Goal: Task Accomplishment & Management: Manage account settings

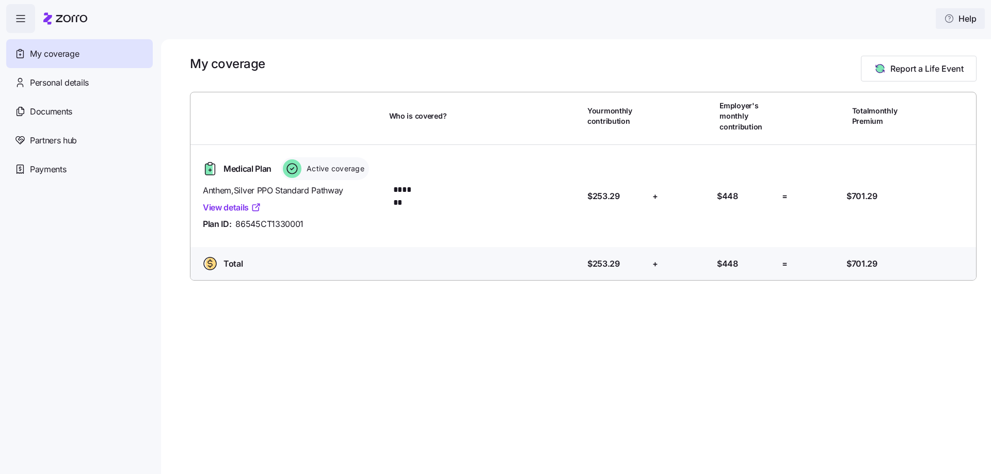
click at [962, 11] on button "Help" at bounding box center [960, 18] width 49 height 21
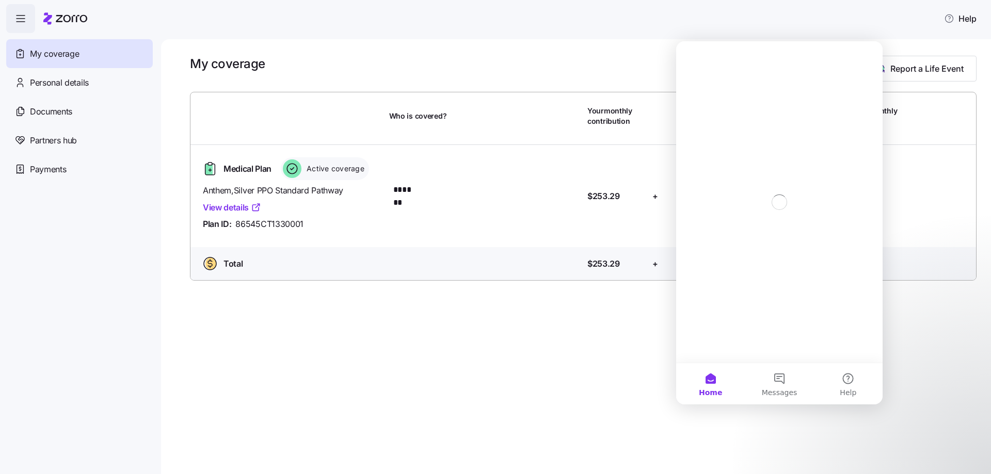
click at [732, 33] on main "My coverage Report a Life Event Who is covered? Your monthly contribution Emplo…" at bounding box center [495, 234] width 991 height 468
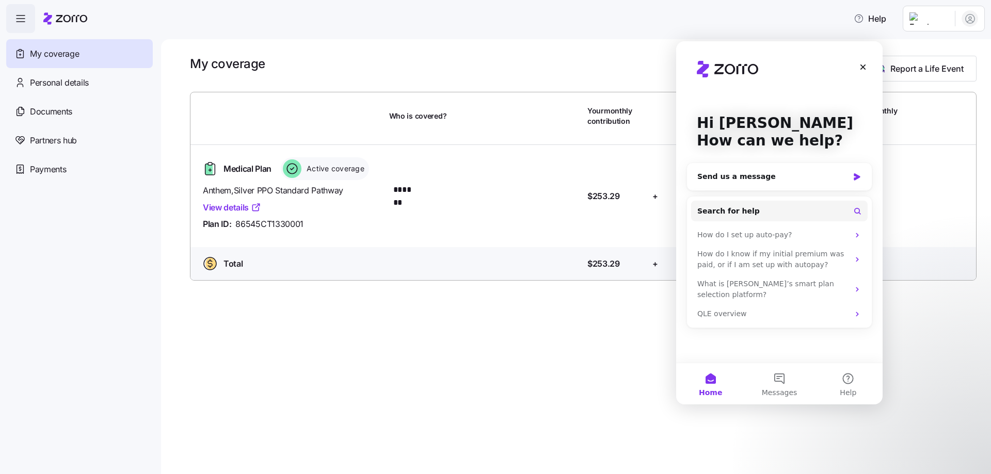
click at [321, 31] on div "Help" at bounding box center [495, 18] width 978 height 29
click at [52, 336] on nav "My coverage Personal details Documents Partners hub Payments" at bounding box center [80, 253] width 161 height 441
click at [52, 170] on span "Payments" at bounding box center [48, 169] width 36 height 13
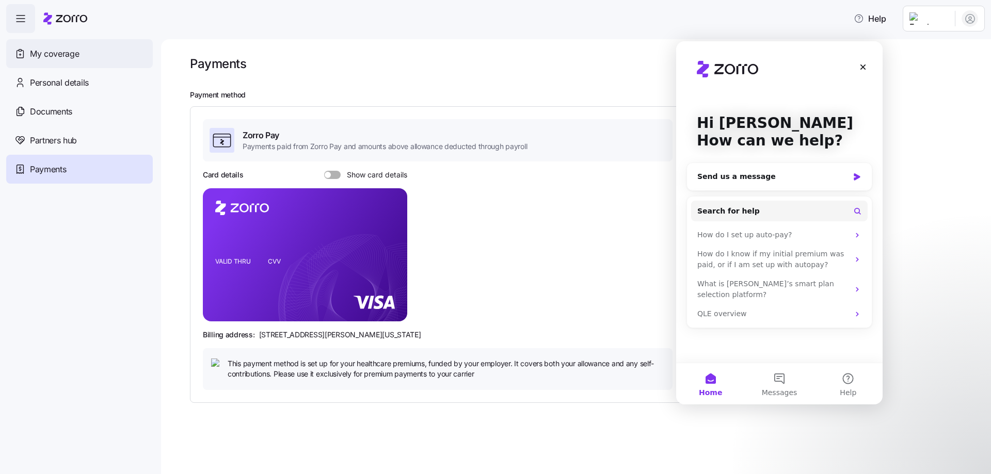
click at [52, 45] on div "My coverage" at bounding box center [79, 53] width 147 height 29
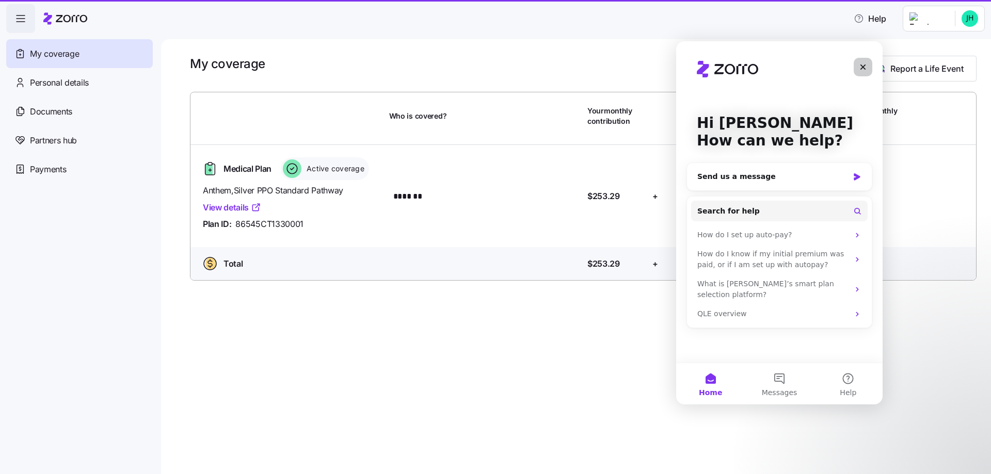
click at [861, 67] on icon "Close" at bounding box center [863, 67] width 8 height 8
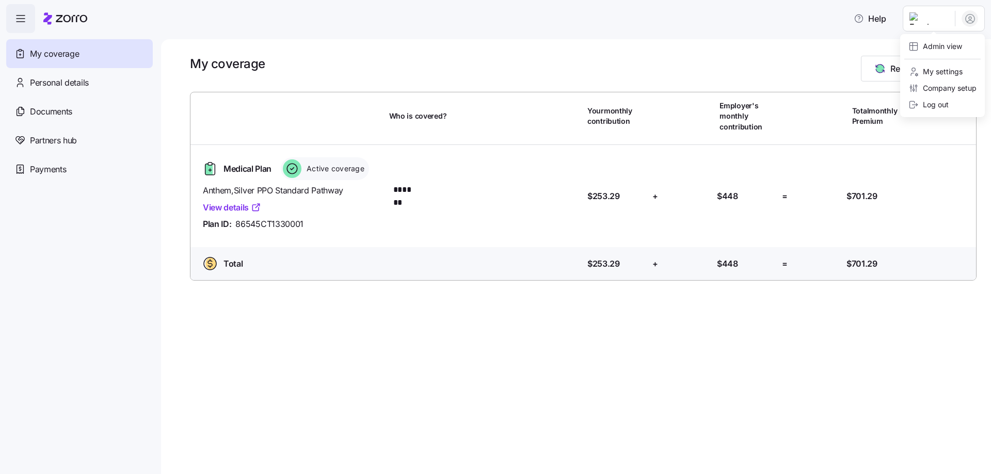
click at [956, 17] on html "Help My coverage Personal details Documents Partners hub Payments My coverage R…" at bounding box center [495, 234] width 991 height 468
click at [947, 47] on div "Admin view" at bounding box center [935, 46] width 54 height 11
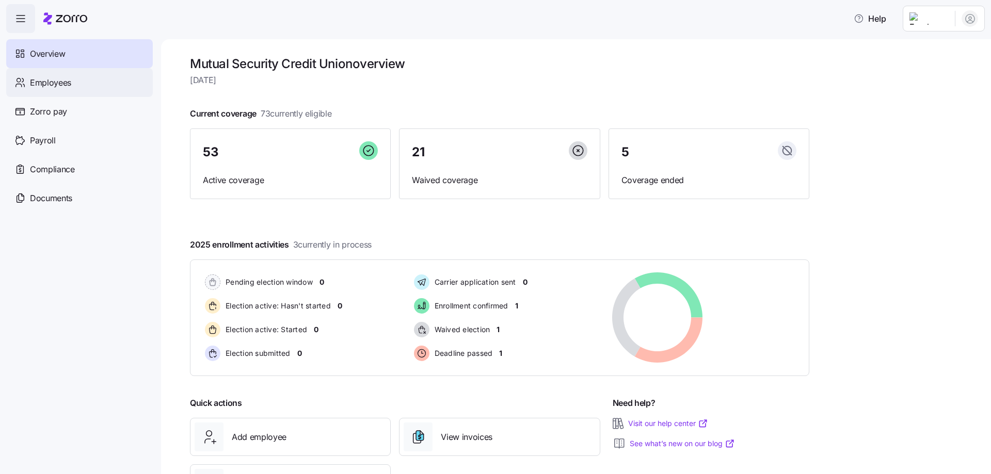
click at [77, 85] on div "Employees" at bounding box center [79, 82] width 147 height 29
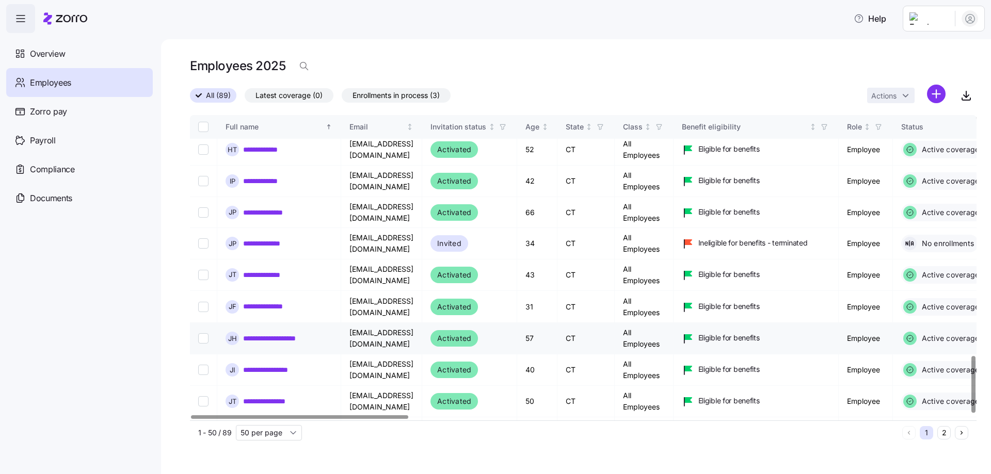
scroll to position [1291, 0]
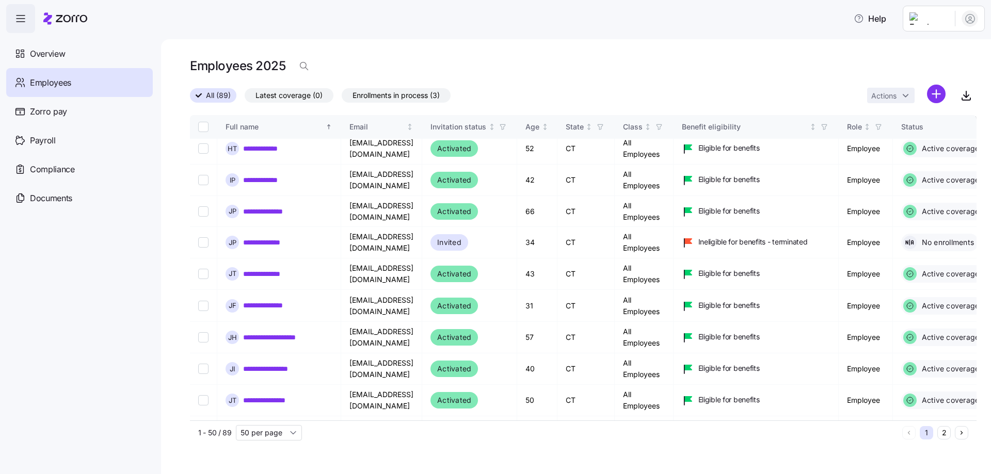
click at [948, 436] on button "2" at bounding box center [943, 432] width 13 height 13
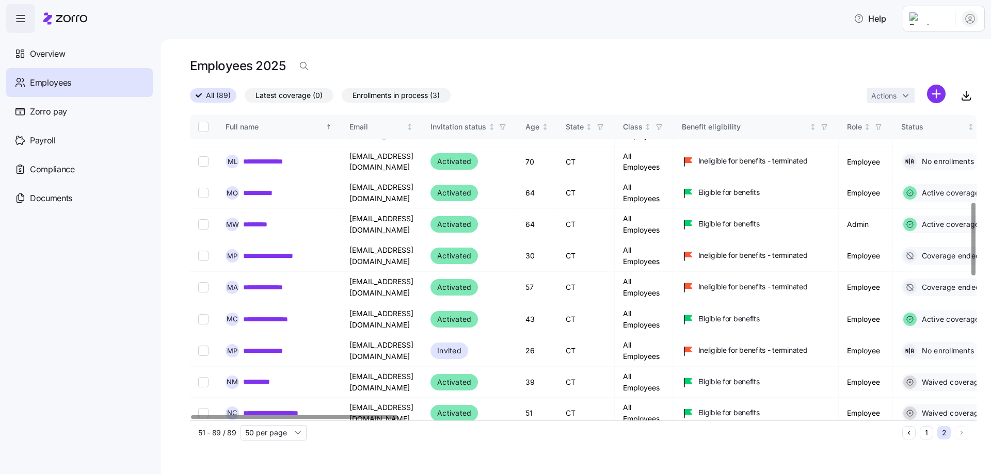
scroll to position [384, 0]
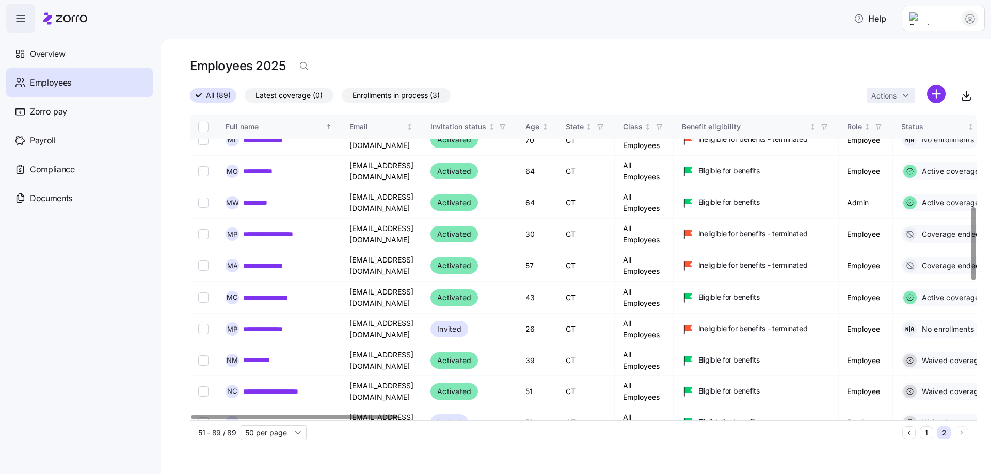
click at [975, 221] on div at bounding box center [973, 243] width 4 height 73
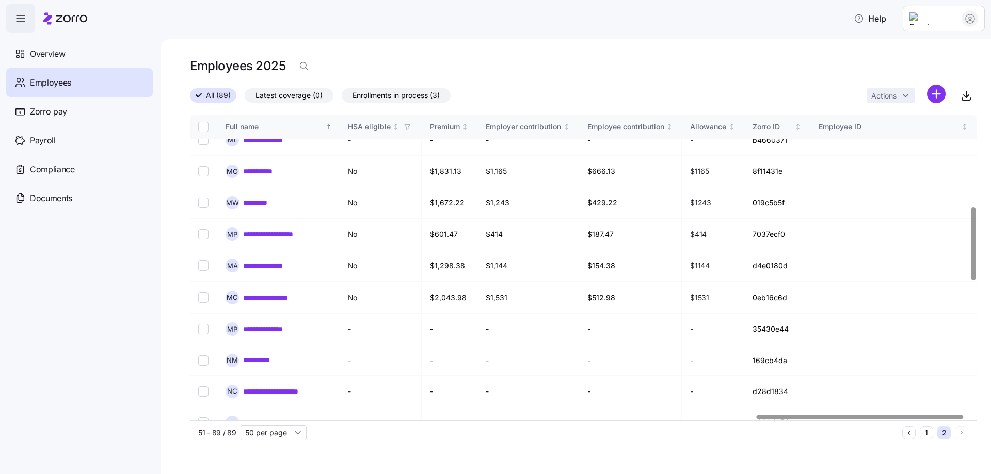
scroll to position [384, 2176]
click at [938, 415] on div at bounding box center [866, 417] width 206 height 4
